Goal: Transaction & Acquisition: Purchase product/service

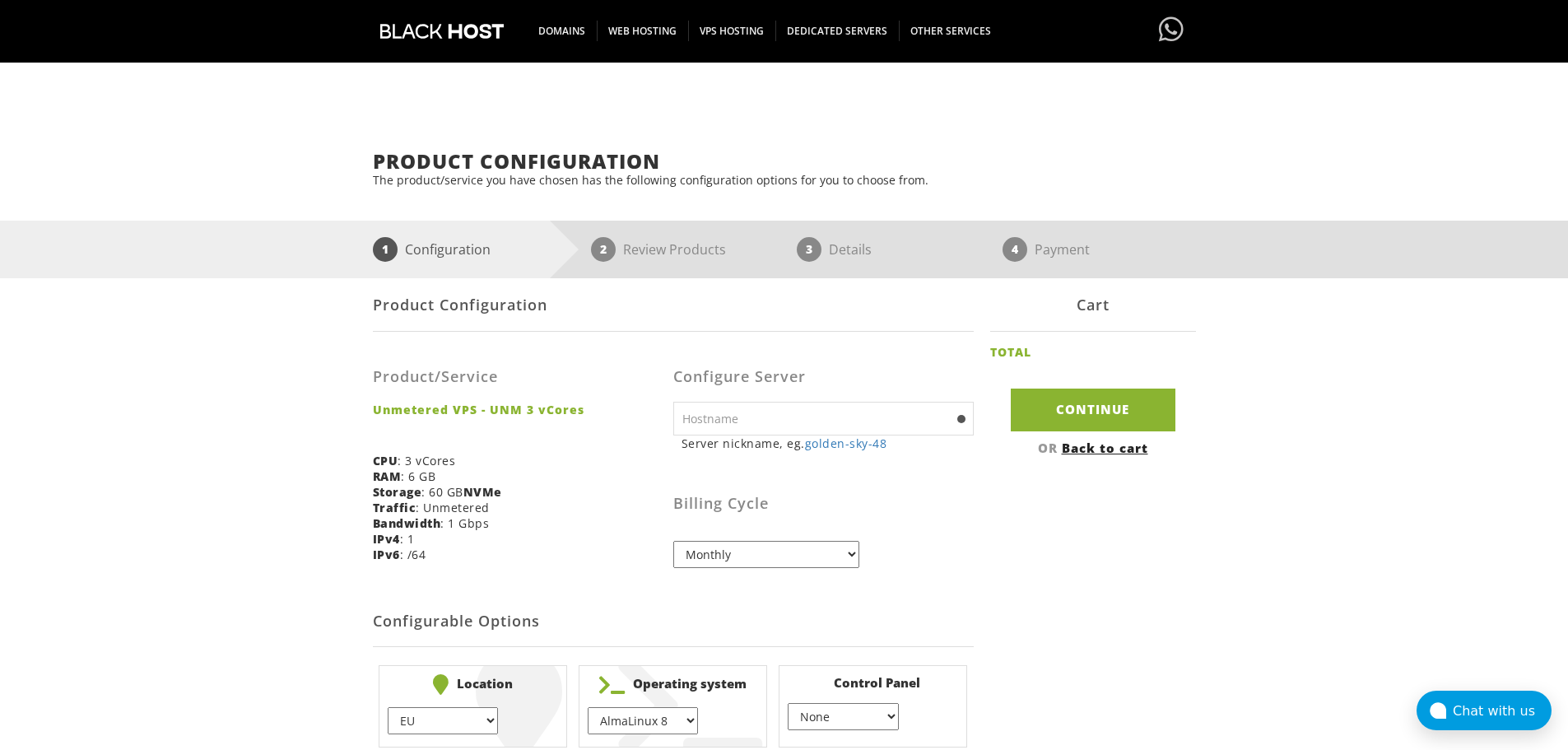
scroll to position [340, 0]
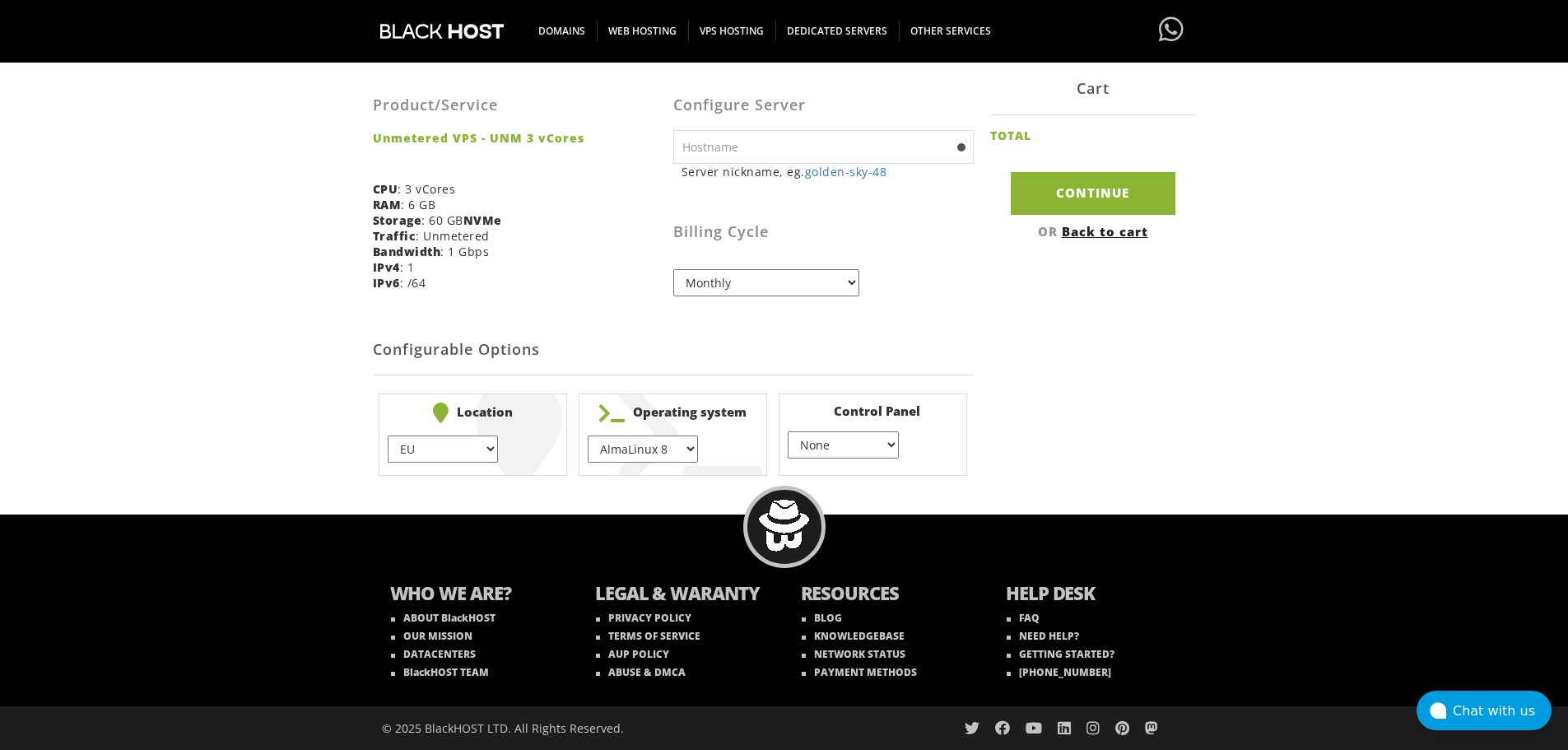
click at [678, 446] on select "AlmaLinux 8 } AlmaLinux 9 } AlmaLinux 10 } Rocky Linux 8 } Rocky Linux 9 } Cent…" at bounding box center [643, 448] width 110 height 27
click at [588, 435] on select "AlmaLinux 8 } AlmaLinux 9 } AlmaLinux 10 } Rocky Linux 8 } Rocky Linux 9 } Cent…" at bounding box center [643, 448] width 110 height 27
click at [663, 446] on select "AlmaLinux 8 } AlmaLinux 9 } AlmaLinux 10 } Rocky Linux 8 } Rocky Linux 9 } Cent…" at bounding box center [643, 448] width 110 height 27
select select "1148"
click at [588, 435] on select "AlmaLinux 8 } AlmaLinux 9 } AlmaLinux 10 } Rocky Linux 8 } Rocky Linux 9 } Cent…" at bounding box center [643, 448] width 110 height 27
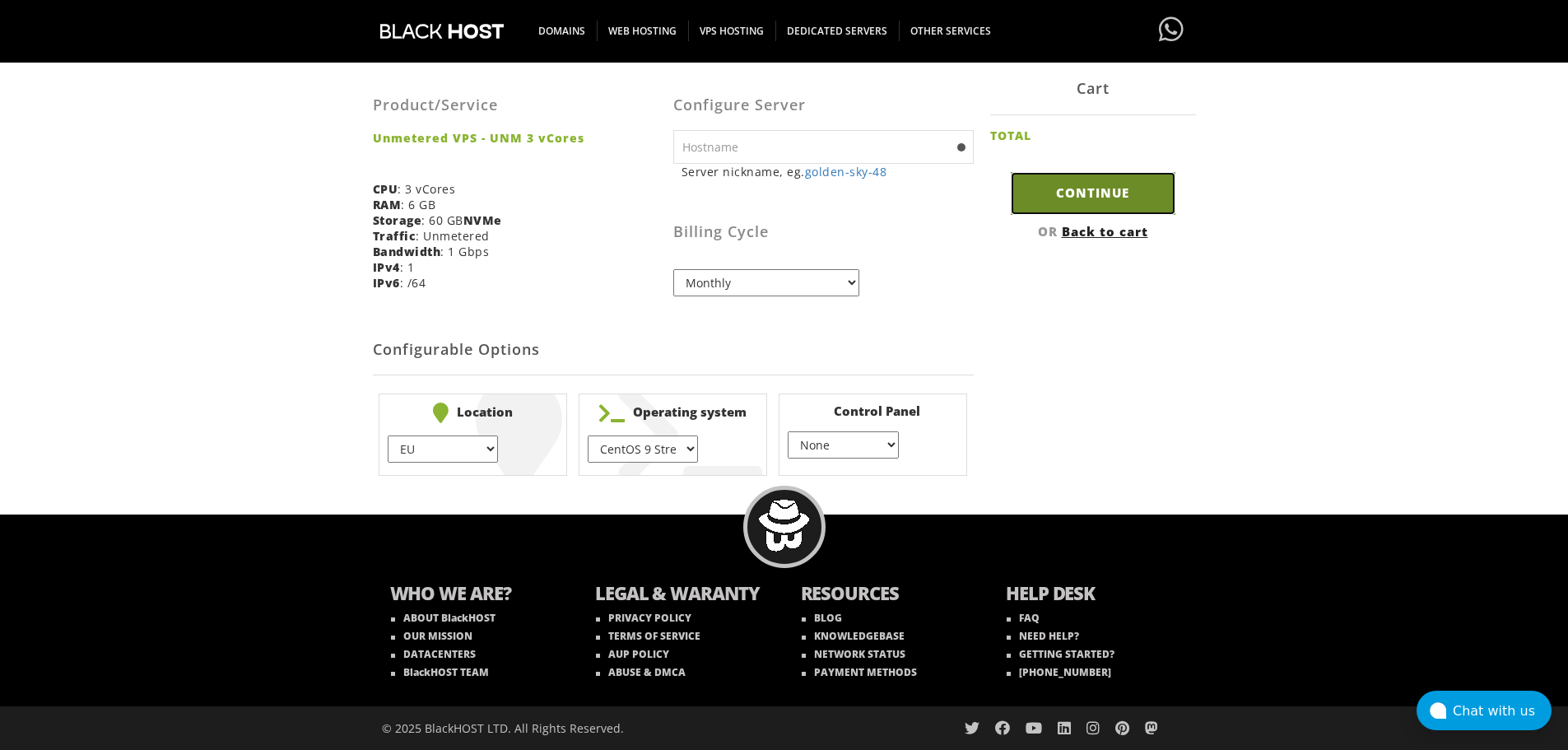
click at [1102, 194] on input "Continue" at bounding box center [1093, 193] width 165 height 42
type input "golden-sky-48"
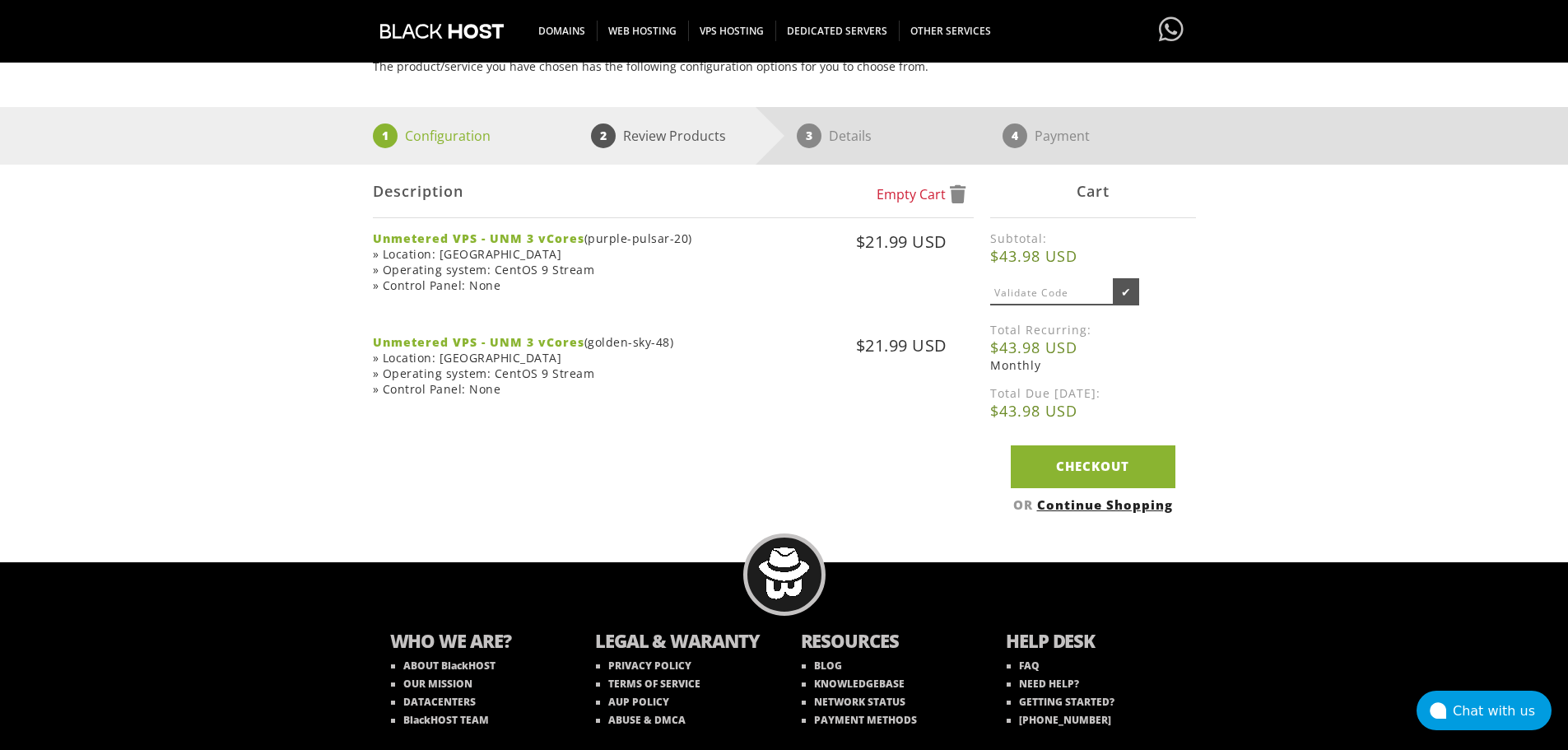
scroll to position [229, 0]
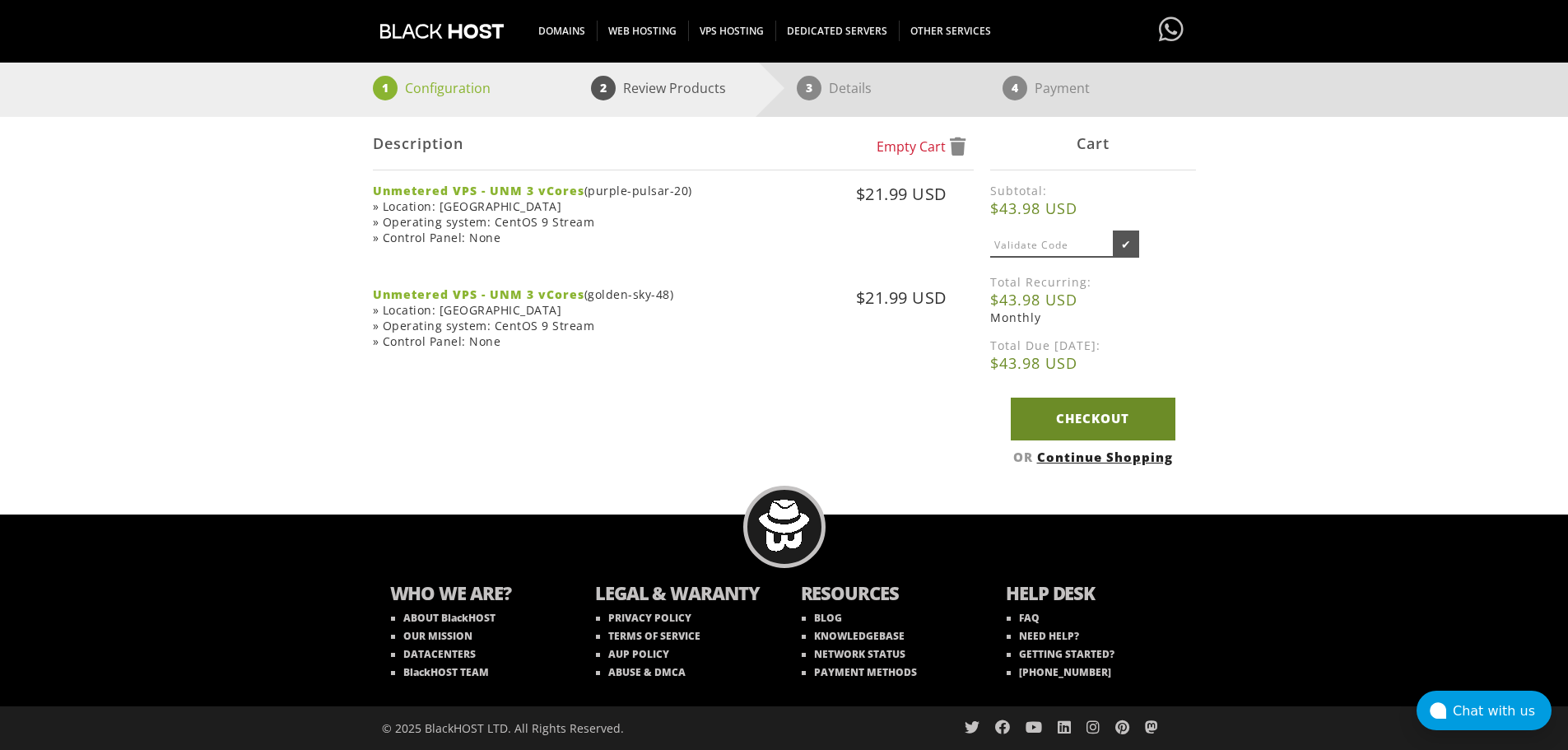
click at [1144, 423] on link "Checkout" at bounding box center [1093, 418] width 165 height 42
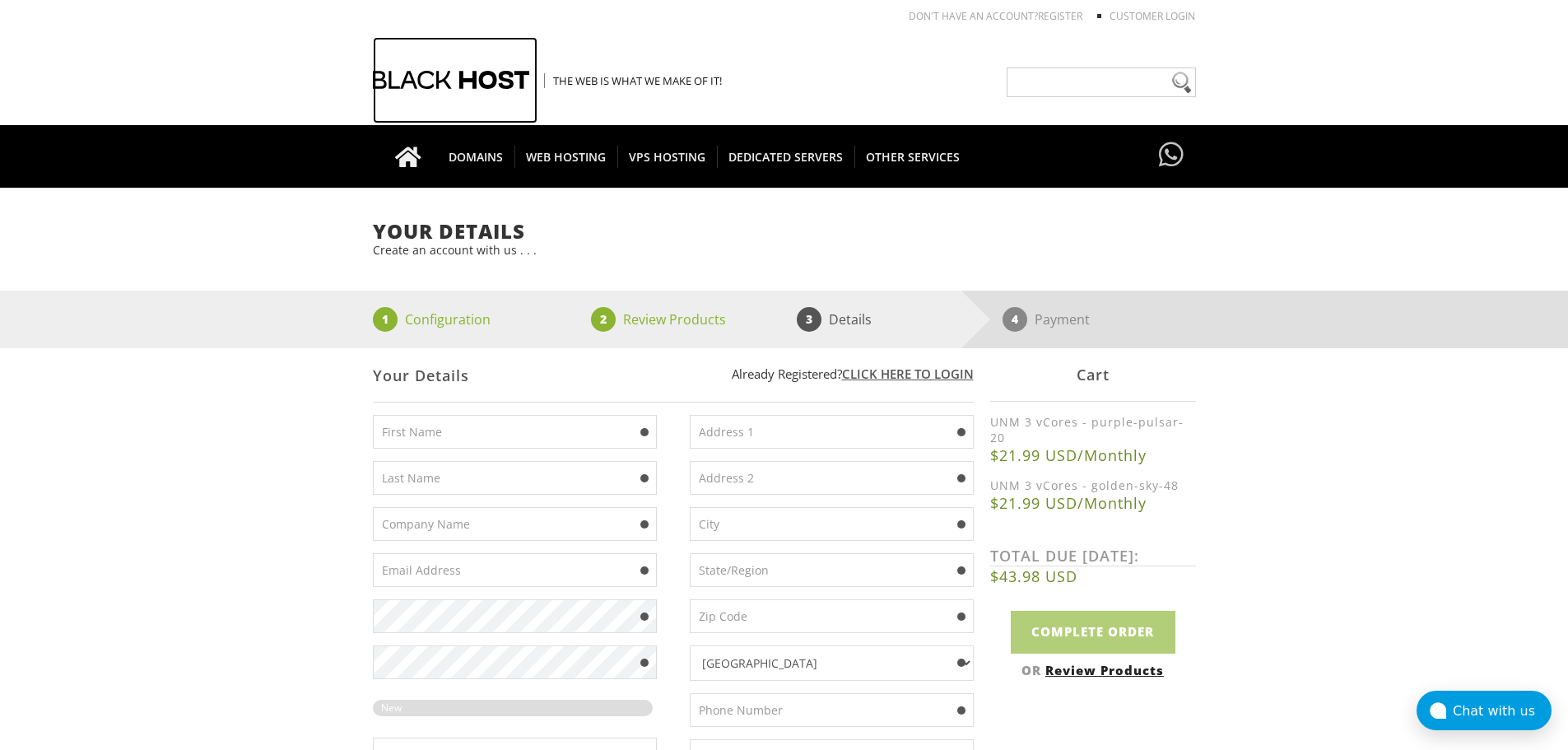
click at [454, 82] on div at bounding box center [455, 80] width 165 height 87
